Goal: Information Seeking & Learning: Learn about a topic

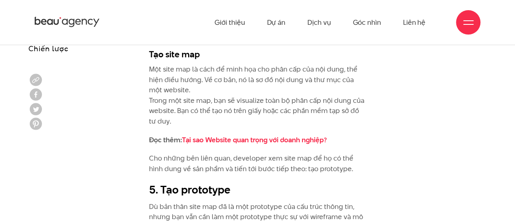
scroll to position [3865, 0]
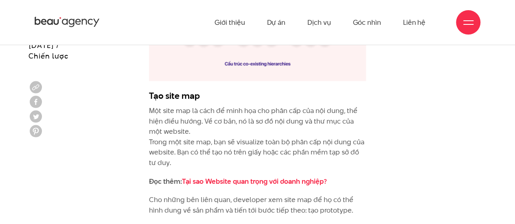
click at [272, 106] on p "Một site map là cách để minh họa cho phân cấp của nội dung, thể hiện điều hướng…" at bounding box center [257, 137] width 217 height 63
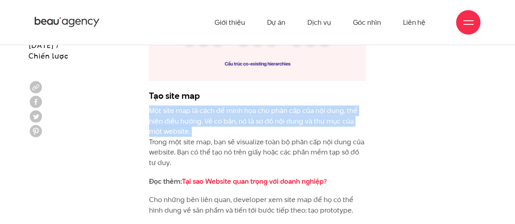
click at [272, 106] on p "Một site map là cách để minh họa cho phân cấp của nội dung, thể hiện điều hướng…" at bounding box center [257, 137] width 217 height 63
click at [165, 106] on p "Một site map là cách để minh họa cho phân cấp của nội dung, thể hiện điều hướng…" at bounding box center [257, 137] width 217 height 63
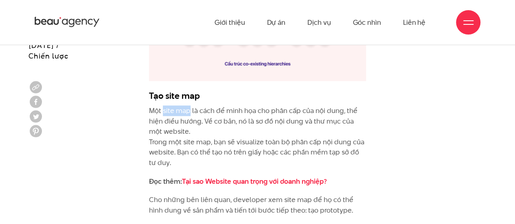
drag, startPoint x: 171, startPoint y: 87, endPoint x: 181, endPoint y: 89, distance: 10.3
click at [181, 106] on p "Một site map là cách để minh họa cho phân cấp của nội dung, thể hiện điều hướng…" at bounding box center [257, 137] width 217 height 63
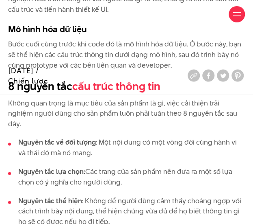
scroll to position [3987, 0]
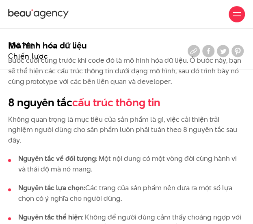
click at [96, 114] on p "Không quan trọng là mục tiêu của sản phẩm là gì, việc cải thiện trải nghiệm ngư…" at bounding box center [126, 129] width 237 height 31
drag, startPoint x: 96, startPoint y: 96, endPoint x: 142, endPoint y: 96, distance: 46.4
click at [142, 114] on p "Không quan trọng là mục tiêu của sản phẩm là gì, việc cải thiện trải nghiệm ngư…" at bounding box center [126, 129] width 237 height 31
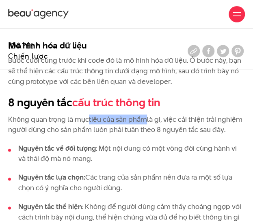
click at [137, 114] on p "Không quan trọng là mục tiêu của sản phẩm là gì, việc cải thiện trải nghiệm ngư…" at bounding box center [126, 124] width 237 height 21
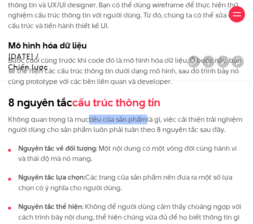
scroll to position [4068, 0]
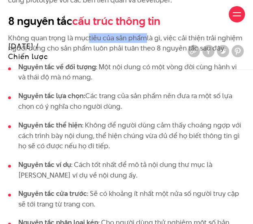
click at [103, 120] on li "Nguyên tắc thể hiện : Không để người dùng cảm thấy choáng ngợp với cách trình b…" at bounding box center [126, 135] width 237 height 31
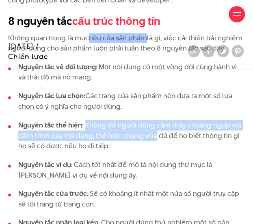
drag, startPoint x: 103, startPoint y: 105, endPoint x: 146, endPoint y: 114, distance: 44.2
click at [146, 120] on li "Nguyên tắc thể hiện : Không để người dùng cảm thấy choáng ngợp với cách trình b…" at bounding box center [126, 135] width 237 height 31
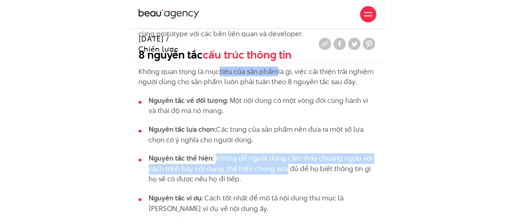
scroll to position [4028, 0]
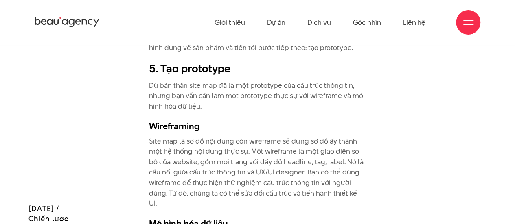
click at [271, 120] on h3 "Wireframing" at bounding box center [257, 126] width 217 height 12
click at [247, 136] on p "Site map là sơ đồ nội dung còn wireframe sẽ dựng sơ đồ ấy thành một hệ thống nộ…" at bounding box center [257, 172] width 217 height 73
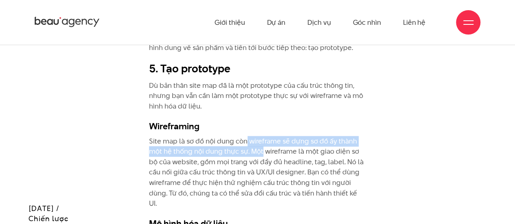
drag, startPoint x: 247, startPoint y: 122, endPoint x: 251, endPoint y: 135, distance: 13.3
click at [251, 136] on p "Site map là sơ đồ nội dung còn wireframe sẽ dựng sơ đồ ấy thành một hệ thống nộ…" at bounding box center [257, 172] width 217 height 73
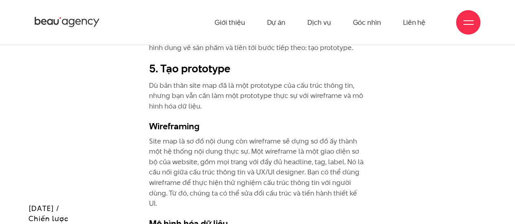
click at [248, 136] on p "Site map là sơ đồ nội dung còn wireframe sẽ dựng sơ đồ ấy thành một hệ thống nộ…" at bounding box center [257, 172] width 217 height 73
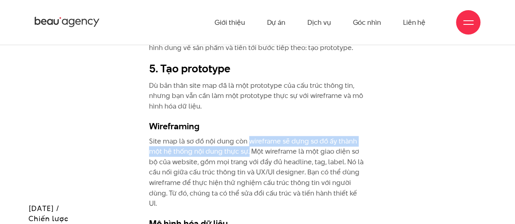
drag, startPoint x: 248, startPoint y: 119, endPoint x: 245, endPoint y: 129, distance: 10.0
click at [245, 136] on p "Site map là sơ đồ nội dung còn wireframe sẽ dựng sơ đồ ấy thành một hệ thống nộ…" at bounding box center [257, 172] width 217 height 73
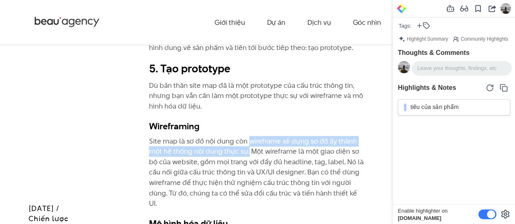
click at [319, 136] on p "Site map là sơ đồ nội dung còn wireframe sẽ dựng sơ đồ ấy thành một hệ thống nộ…" at bounding box center [257, 172] width 217 height 73
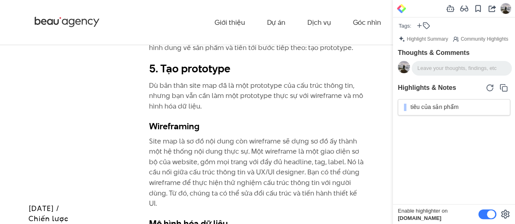
click at [252, 136] on p "Site map là sơ đồ nội dung còn wireframe sẽ dựng sơ đồ ấy thành một hệ thống nộ…" at bounding box center [257, 172] width 217 height 73
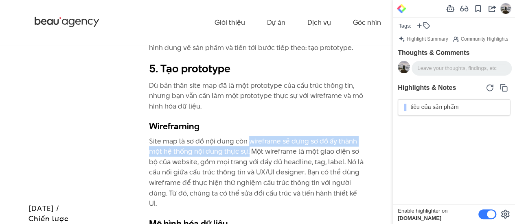
drag, startPoint x: 252, startPoint y: 124, endPoint x: 246, endPoint y: 128, distance: 7.3
click at [246, 136] on p "Site map là sơ đồ nội dung còn wireframe sẽ dựng sơ đồ ấy thành một hệ thống nộ…" at bounding box center [257, 172] width 217 height 73
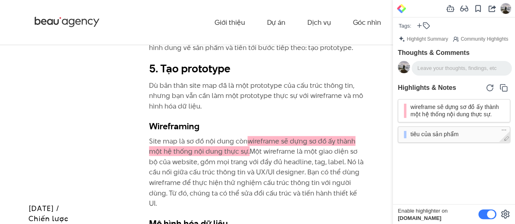
click at [506, 129] on icon at bounding box center [503, 129] width 5 height 5
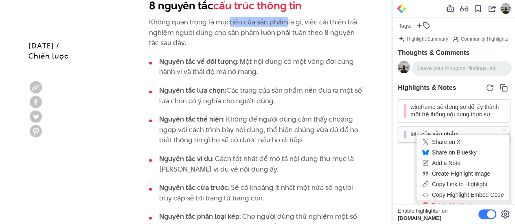
click at [459, 201] on div "Delete Highlight" at bounding box center [462, 205] width 93 height 11
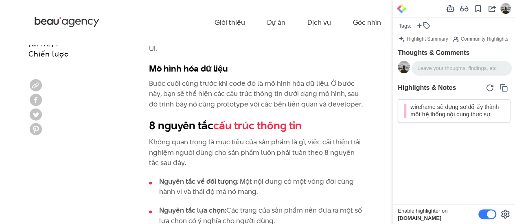
scroll to position [4181, 0]
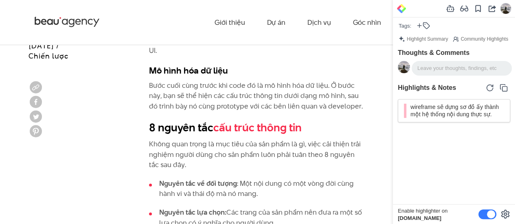
click at [153, 139] on p "Không quan trọng là mục tiêu của sản phẩm là gì, việc cải thiện trải nghiệm ngư…" at bounding box center [257, 154] width 217 height 31
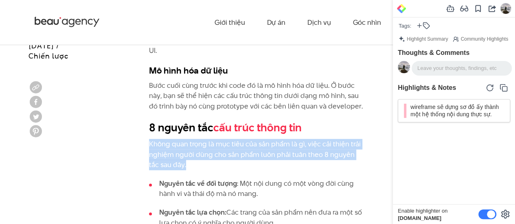
drag, startPoint x: 153, startPoint y: 115, endPoint x: 182, endPoint y: 129, distance: 32.0
click at [182, 139] on p "Không quan trọng là mục tiêu của sản phẩm là gì, việc cải thiện trải nghiệm ngư…" at bounding box center [257, 154] width 217 height 31
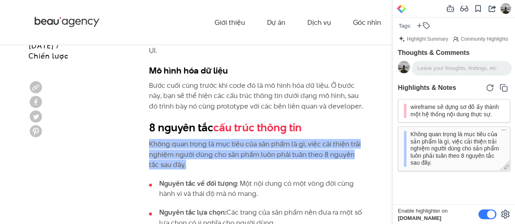
click at [501, 129] on div "Không quan trọng là mục tiêu của sản phẩm là gì, việc cải thiện trải nghiệm ngư…" at bounding box center [453, 149] width 112 height 45
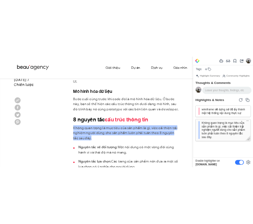
scroll to position [4191, 0]
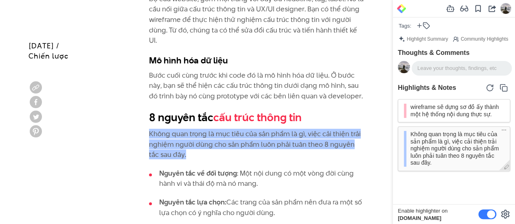
click at [501, 130] on icon at bounding box center [503, 129] width 5 height 5
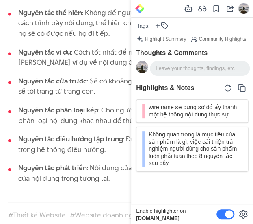
click at [115, 105] on li "Nguyên tắc phân loại kép : Cho người dùng thử nghiệm một số bản phân loại nội d…" at bounding box center [126, 115] width 237 height 21
